Goal: Transaction & Acquisition: Purchase product/service

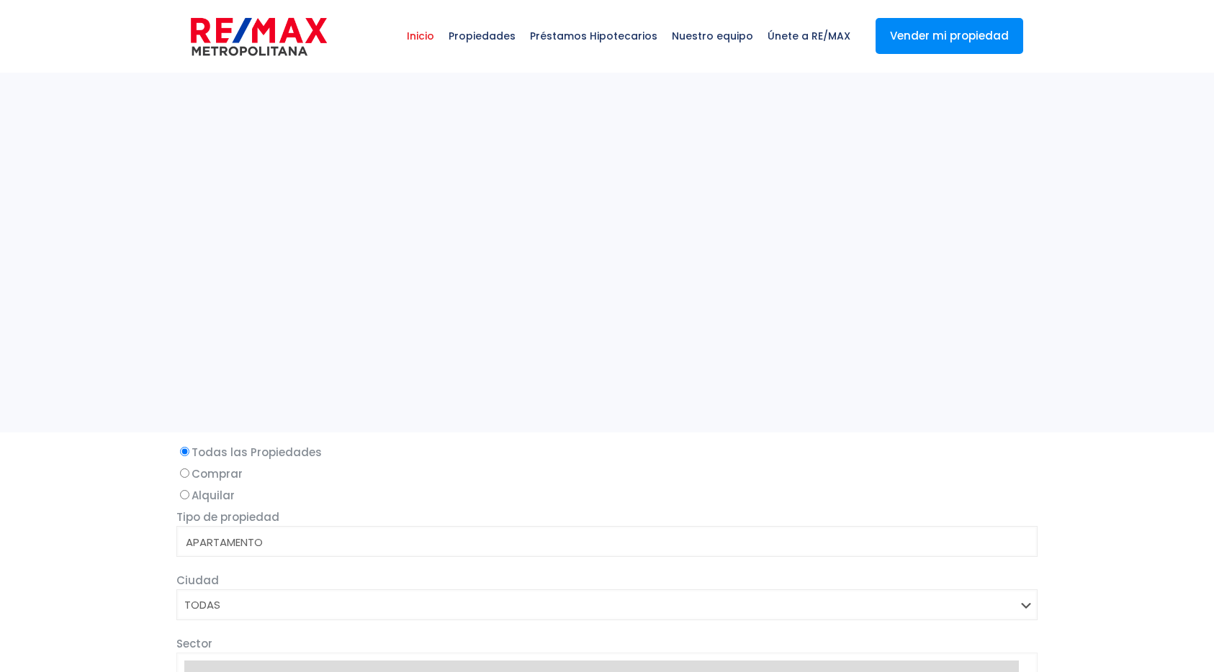
select select
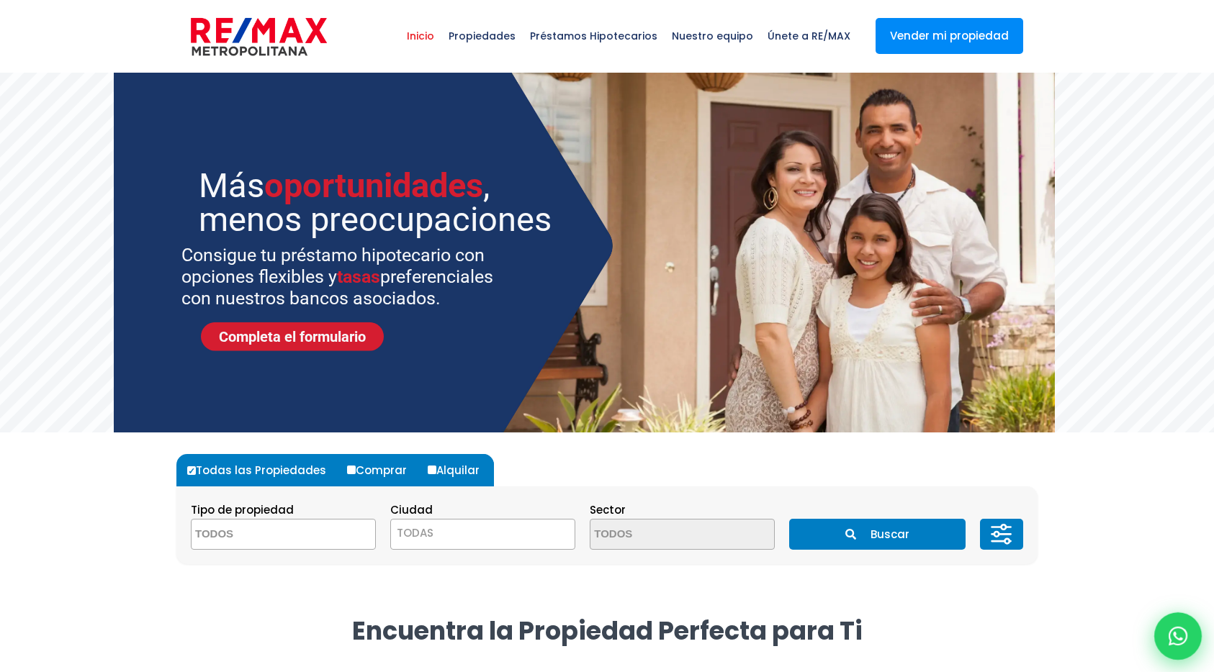
click at [1171, 628] on icon at bounding box center [1178, 636] width 19 height 19
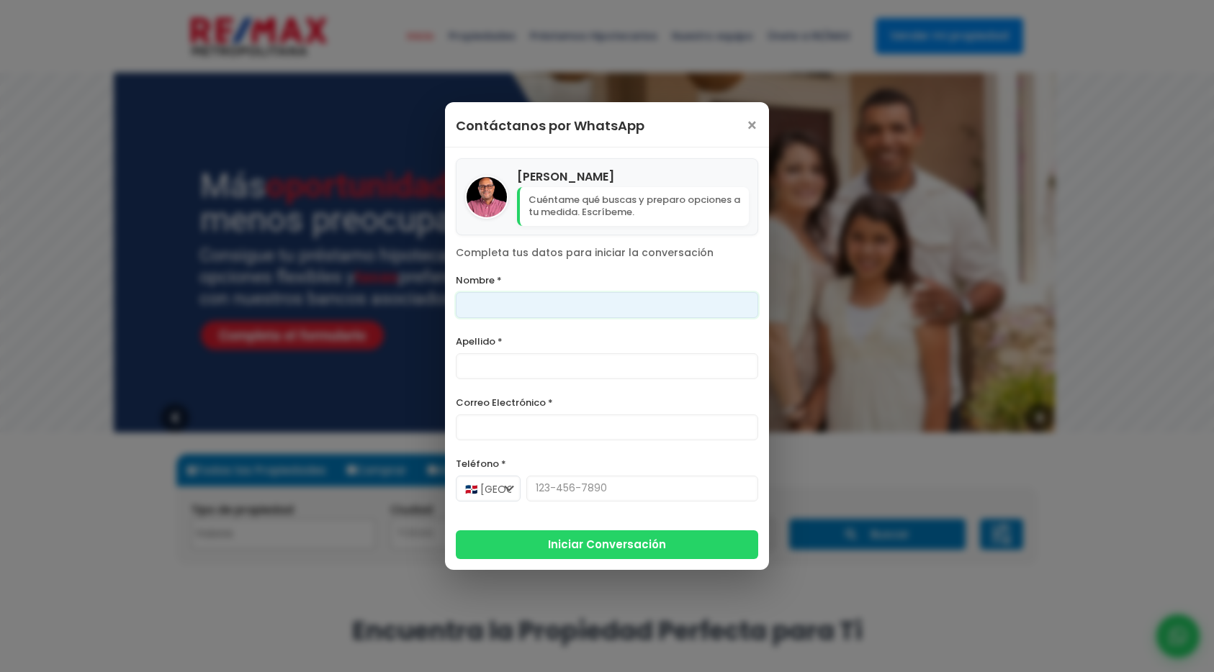
click at [535, 303] on input "Nombre *" at bounding box center [607, 305] width 302 height 26
type input "Franklin"
type input "Gonzalez"
type input "franklin.a.marte@gmail.com"
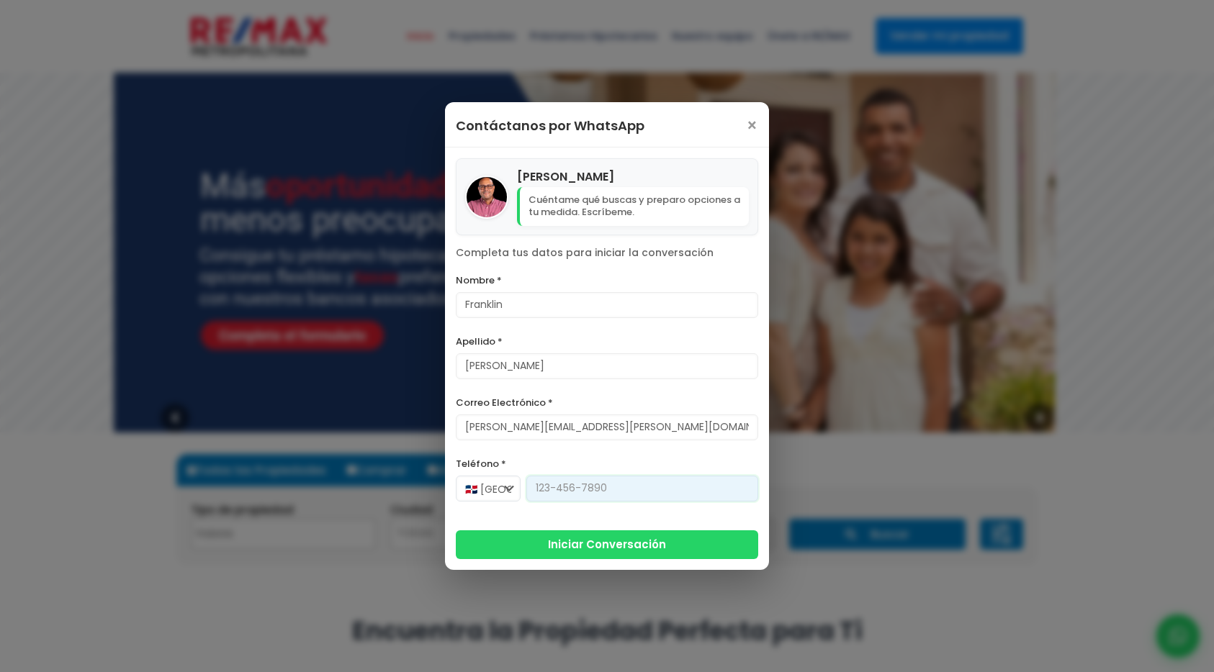
type input "[PHONE_NUMBER]"
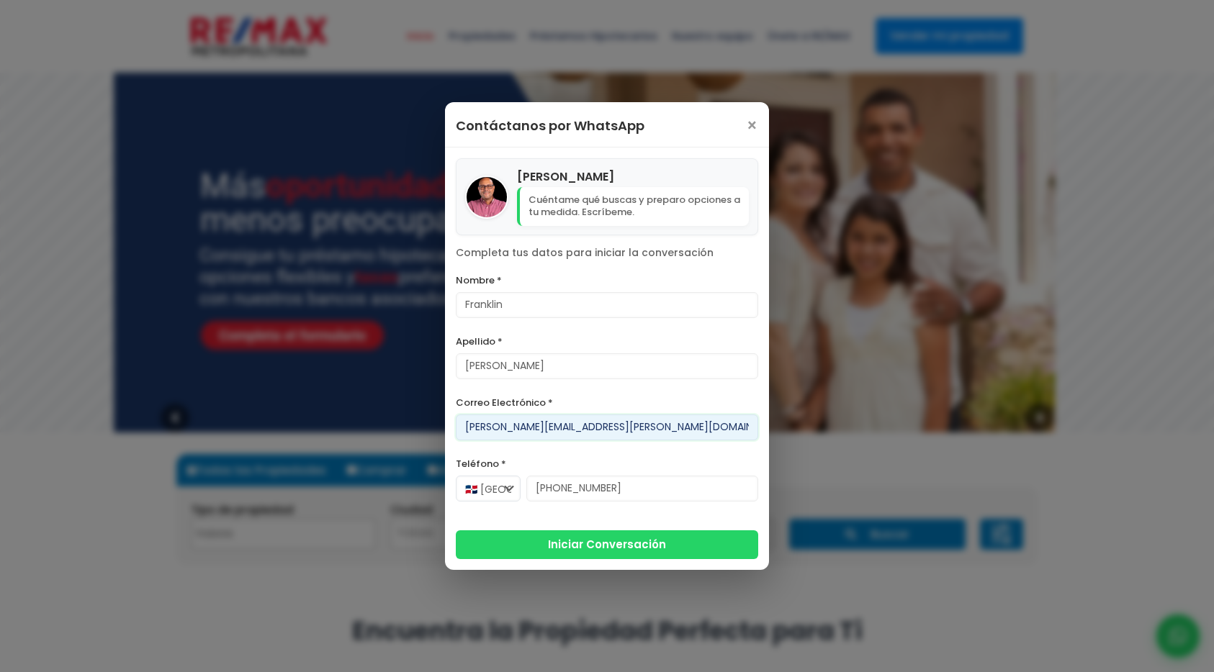
click at [544, 429] on input "franklin.a.marte@gmail.com" at bounding box center [607, 428] width 302 height 26
click at [504, 284] on label "Nombre *" at bounding box center [607, 280] width 302 height 18
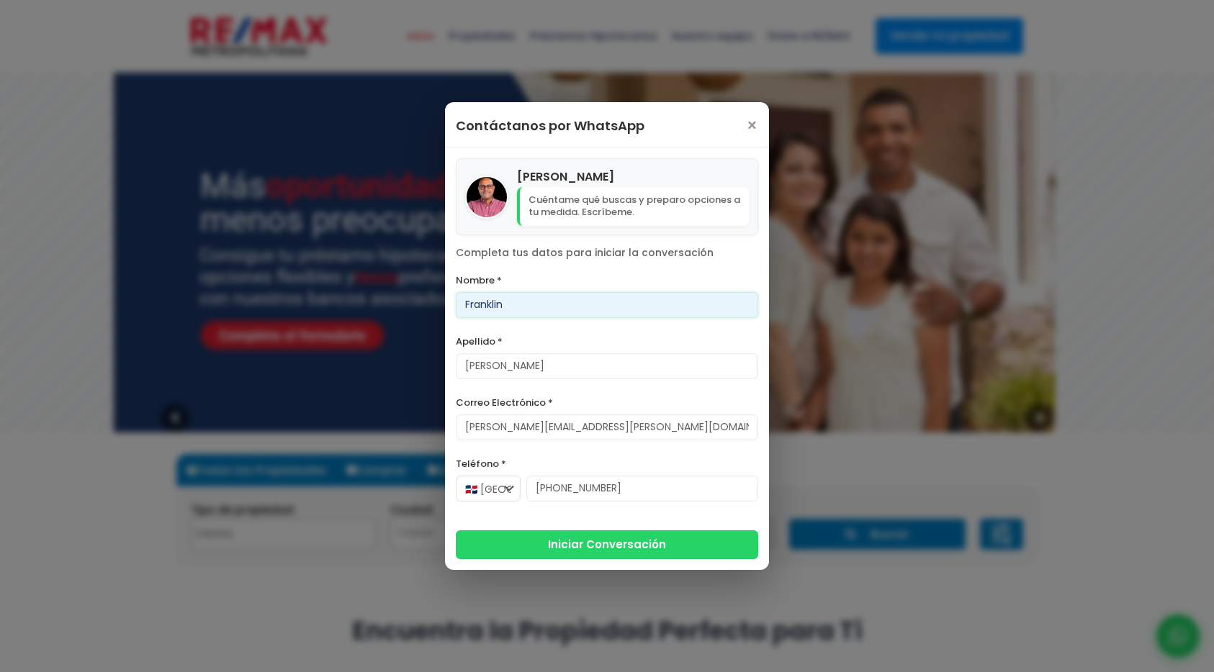
click at [504, 292] on input "Franklin" at bounding box center [607, 305] width 302 height 26
click at [504, 300] on input "Franklin" at bounding box center [607, 305] width 302 height 26
type input "prueba"
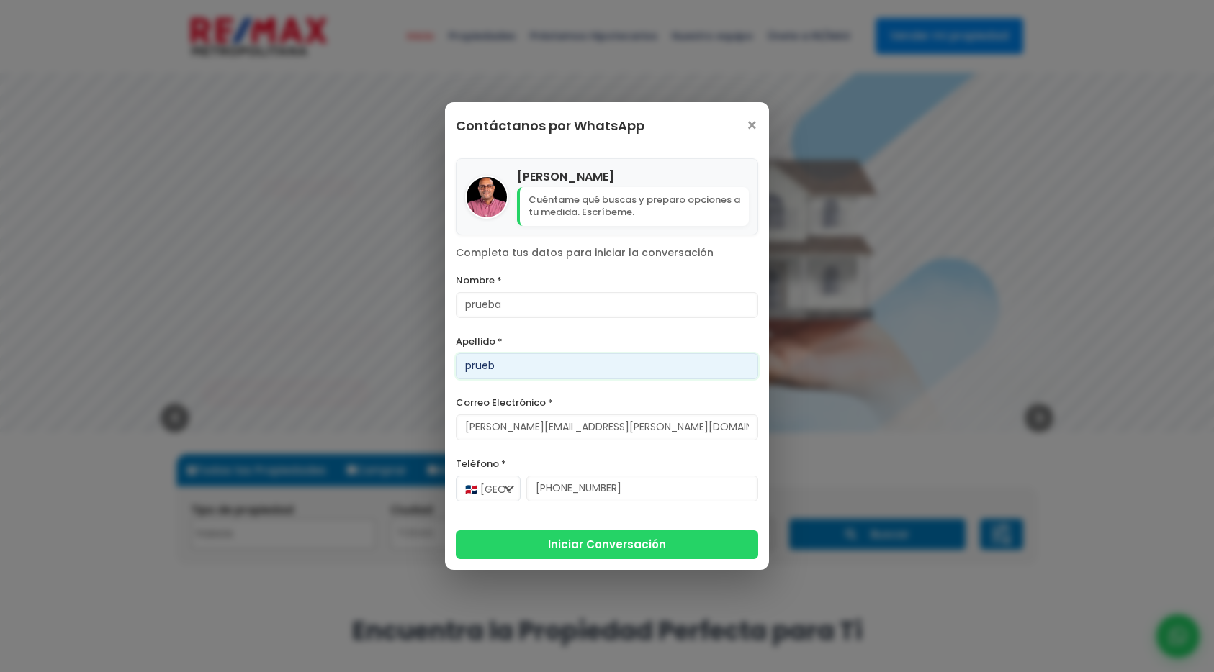
type input "prueb"
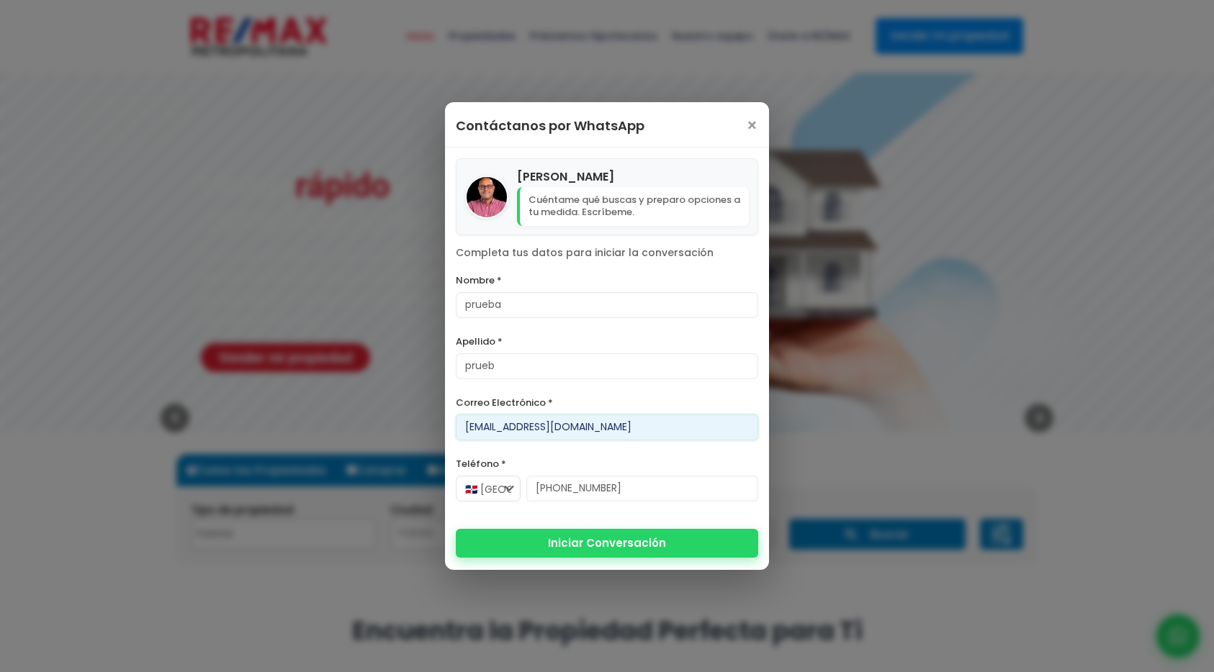
type input "[EMAIL_ADDRESS][DOMAIN_NAME]"
click at [568, 544] on button "Iniciar Conversación" at bounding box center [607, 543] width 302 height 29
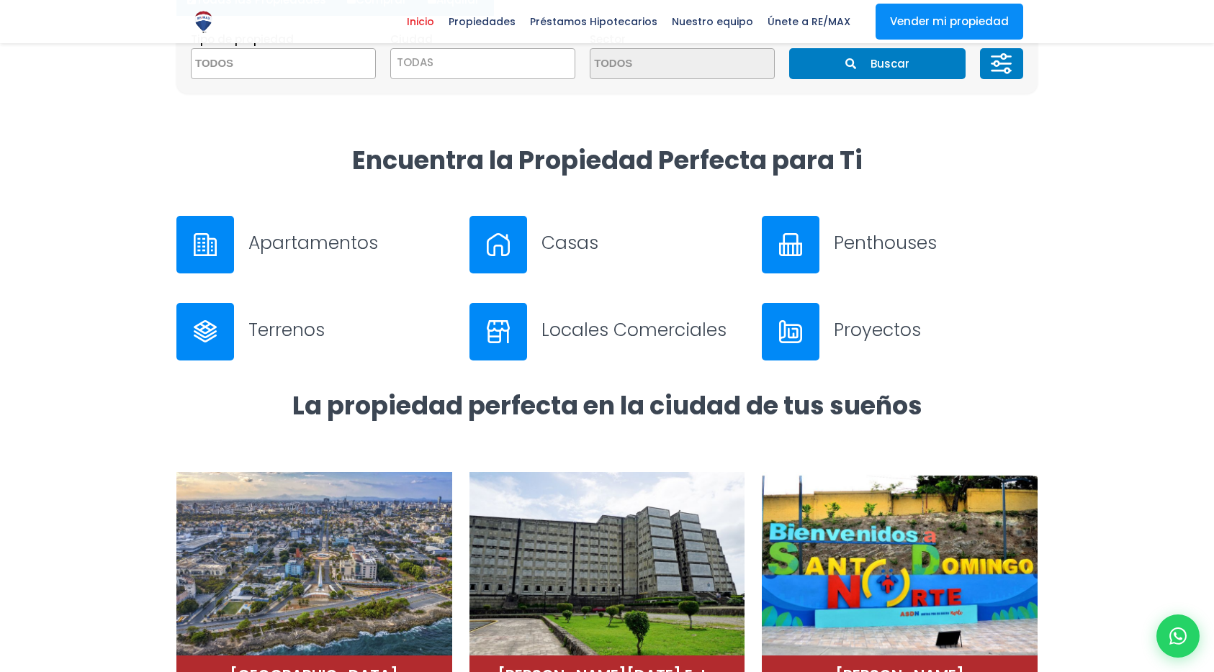
scroll to position [253, 0]
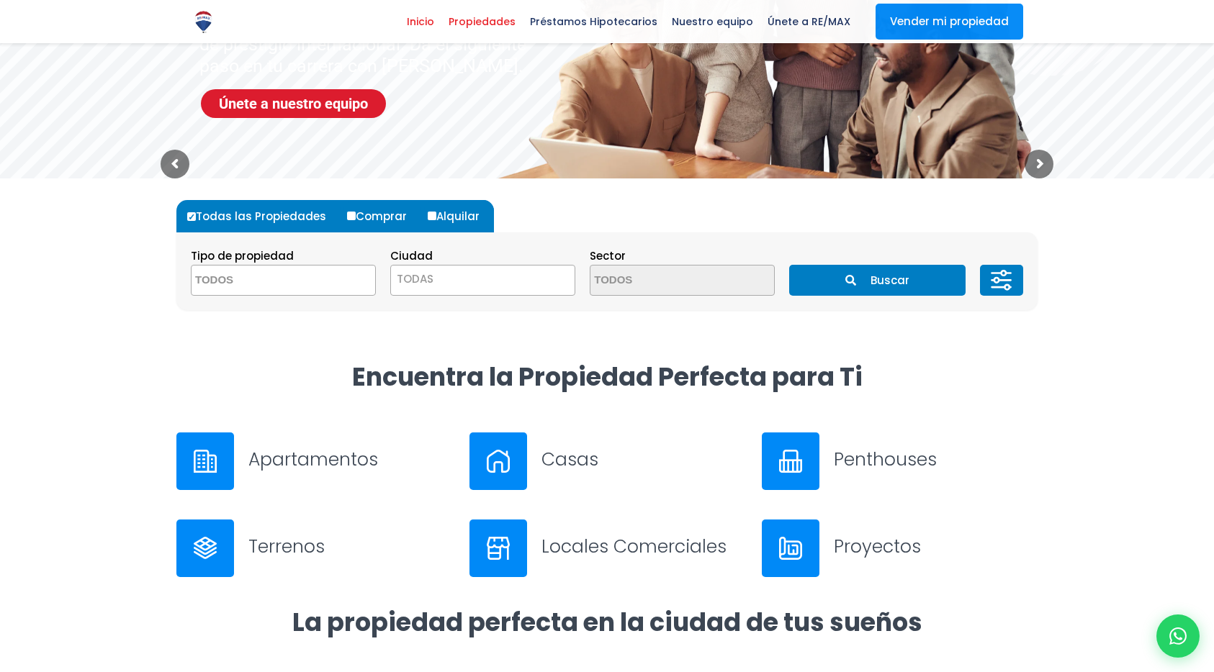
click at [502, 28] on span "Propiedades" at bounding box center [481, 22] width 81 height 22
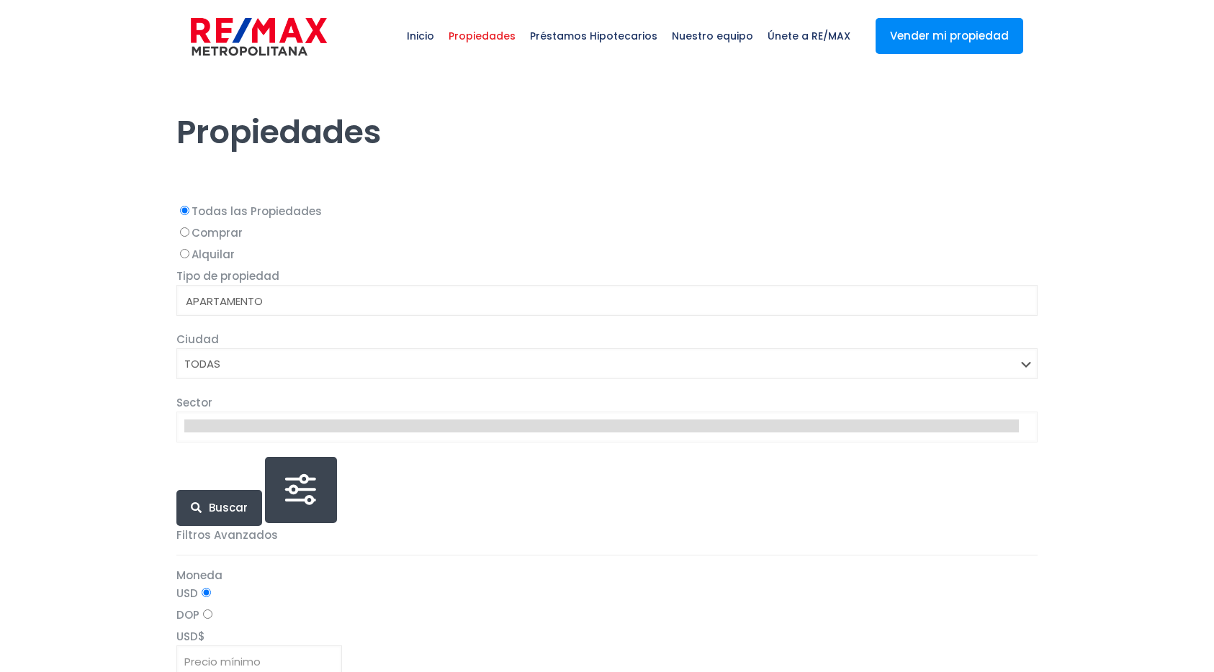
select select
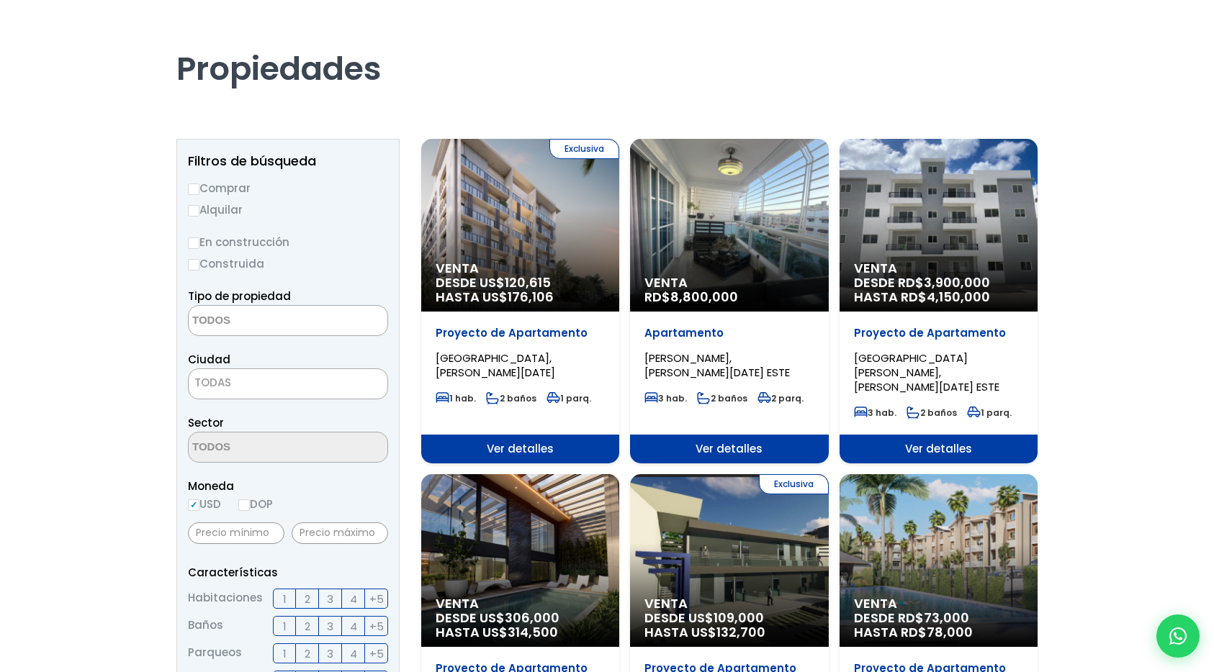
scroll to position [195, 0]
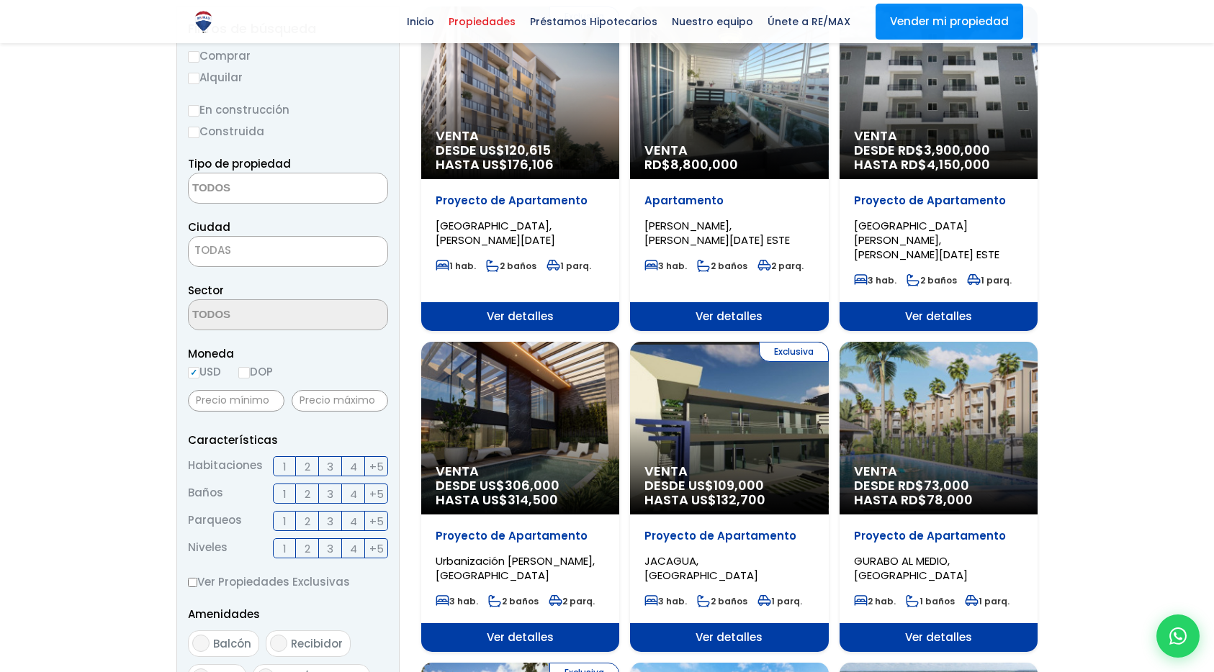
click at [513, 179] on div "Venta DESDE US$ 306,000 HASTA US$ 314,500" at bounding box center [520, 92] width 198 height 173
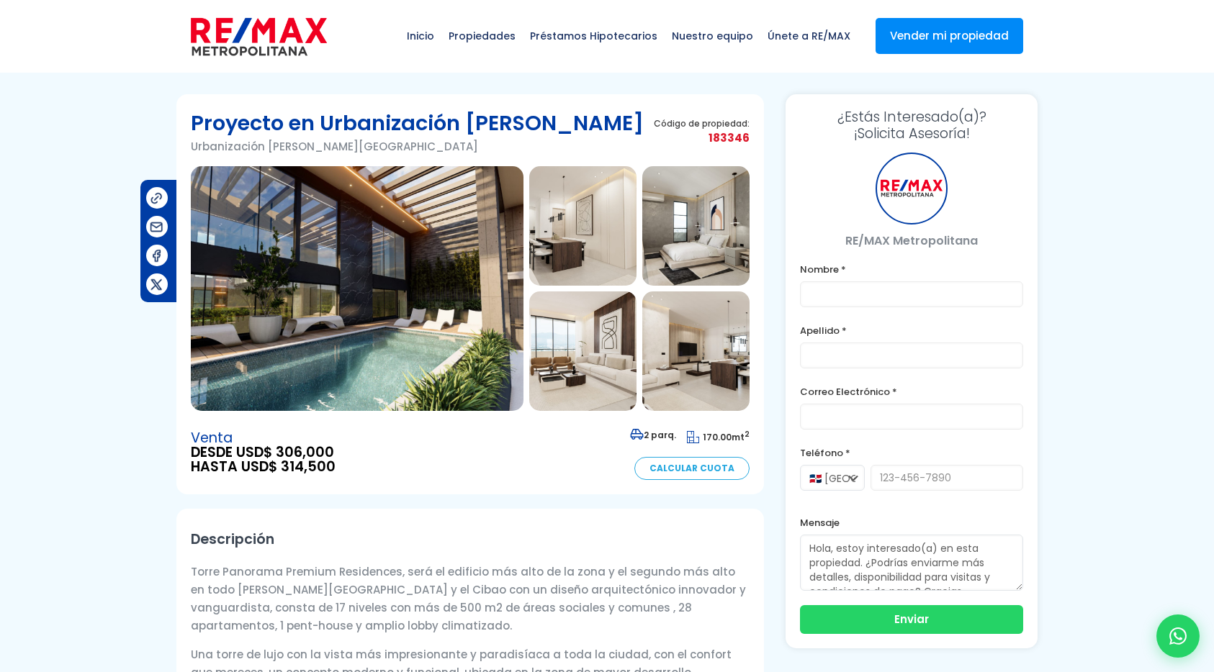
type input "prueba"
type input "prueb"
type input "[EMAIL_ADDRESS][DOMAIN_NAME]"
type input "[PHONE_NUMBER]"
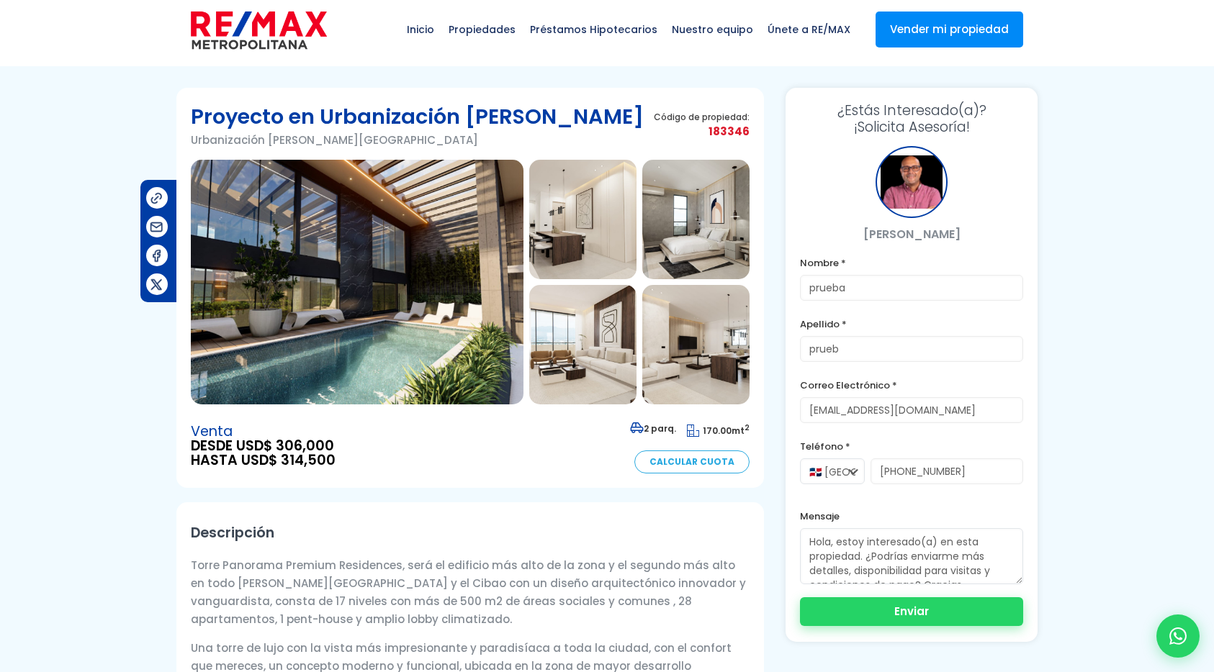
click at [907, 603] on button "Enviar" at bounding box center [911, 612] width 223 height 29
